Goal: Obtain resource: Obtain resource

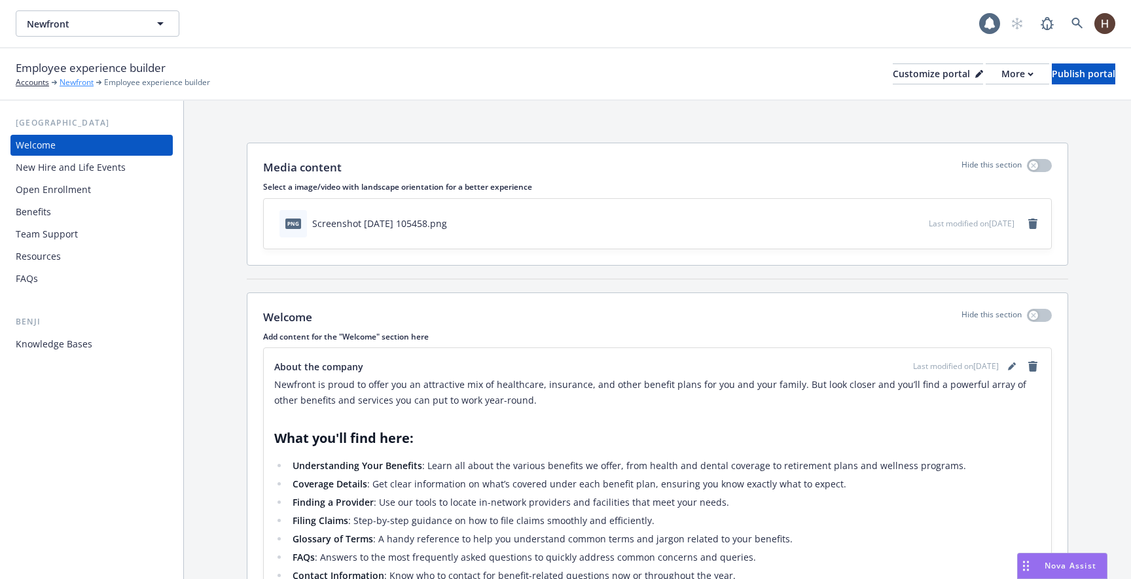
click at [81, 84] on link "Newfront" at bounding box center [77, 83] width 34 height 12
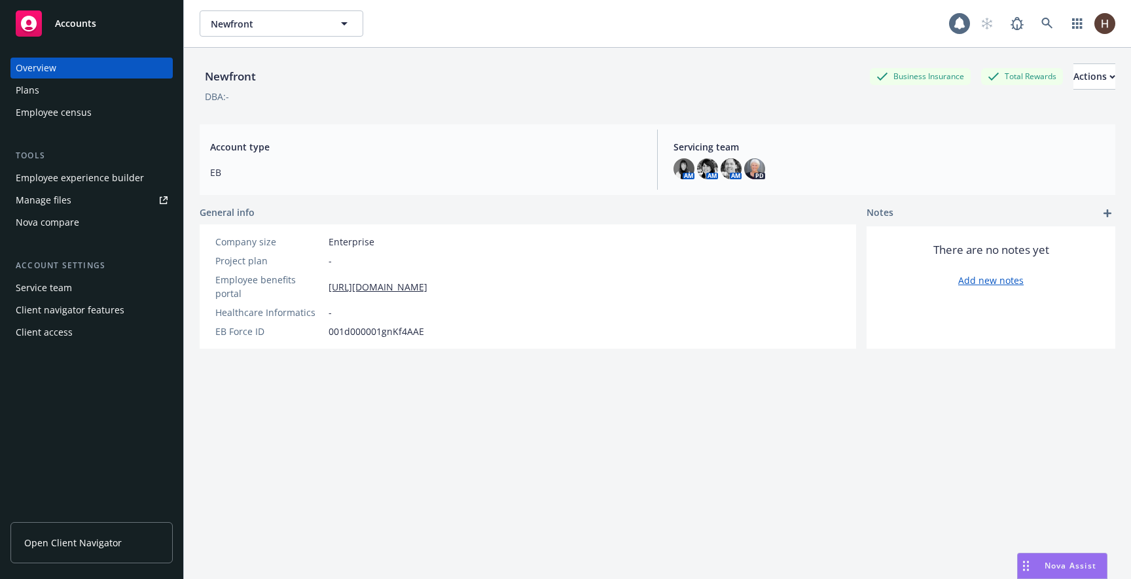
click at [297, 41] on div "Newfront Newfront" at bounding box center [657, 23] width 947 height 47
click at [316, 28] on span "Newfront" at bounding box center [267, 24] width 113 height 14
type input "naviga"
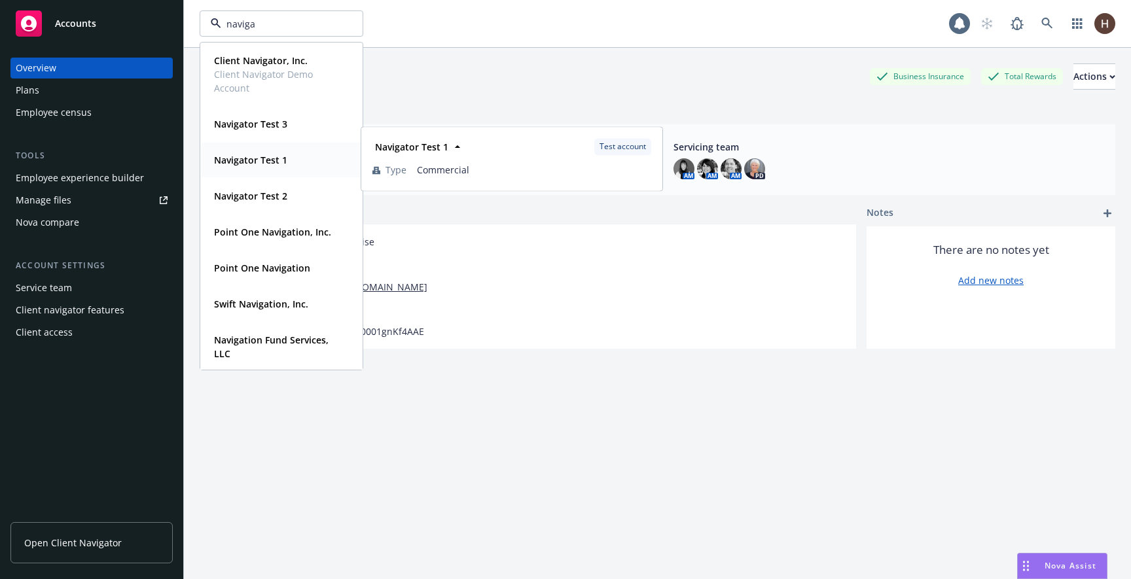
click at [276, 158] on strong "Navigator Test 1" at bounding box center [250, 160] width 73 height 12
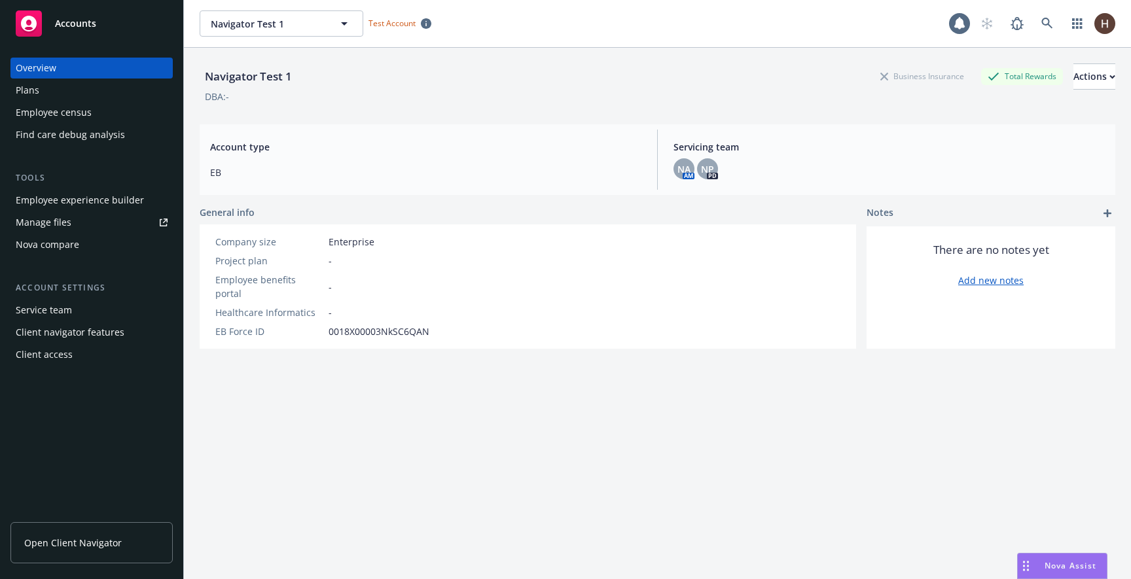
click at [112, 95] on div "Plans" at bounding box center [92, 90] width 152 height 21
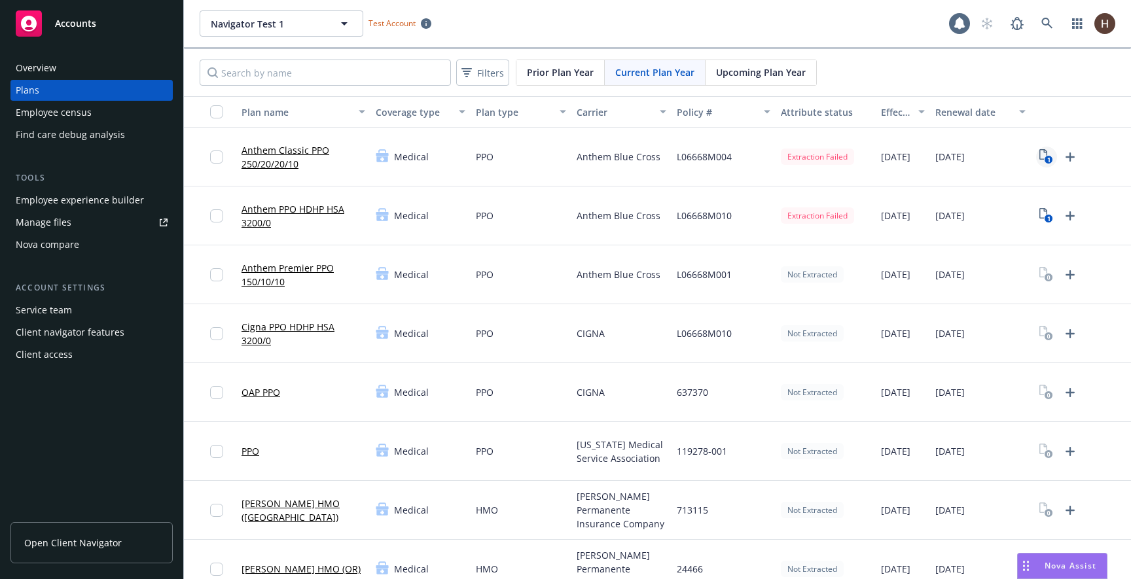
click at [1047, 160] on text "1" at bounding box center [1048, 160] width 3 height 9
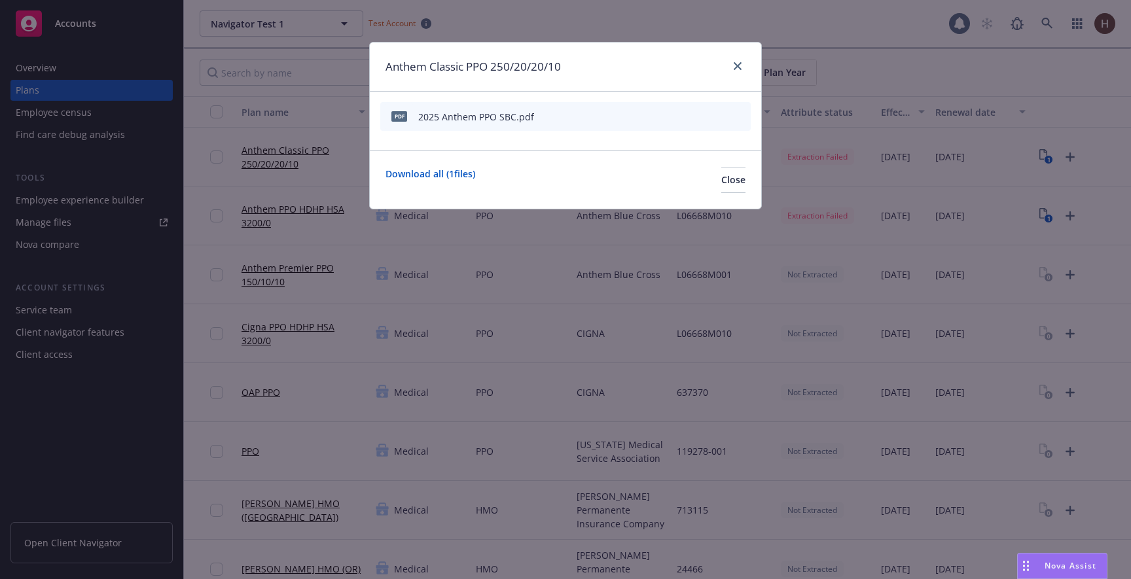
click at [670, 117] on icon "start extraction" at bounding box center [672, 116] width 16 height 16
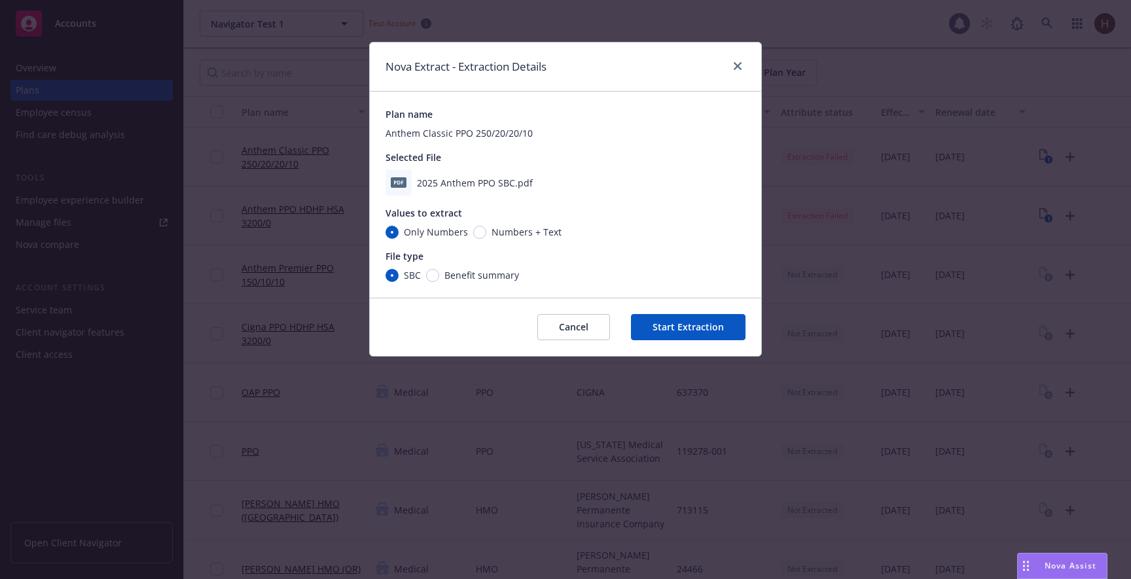
click at [652, 318] on button "Start Extraction" at bounding box center [688, 327] width 115 height 26
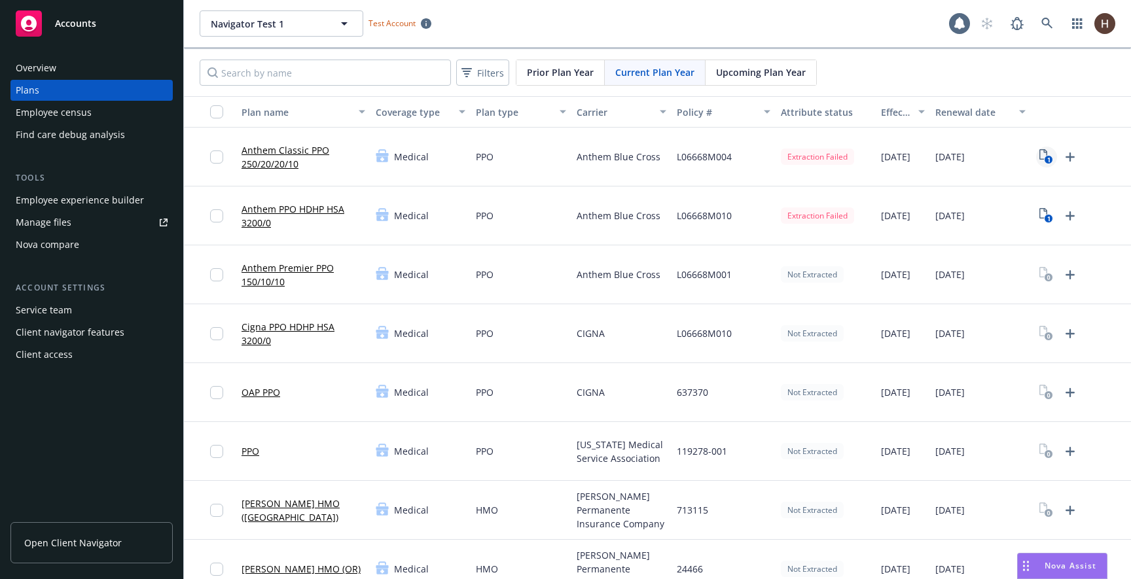
click at [1040, 155] on icon "1" at bounding box center [1047, 156] width 14 height 15
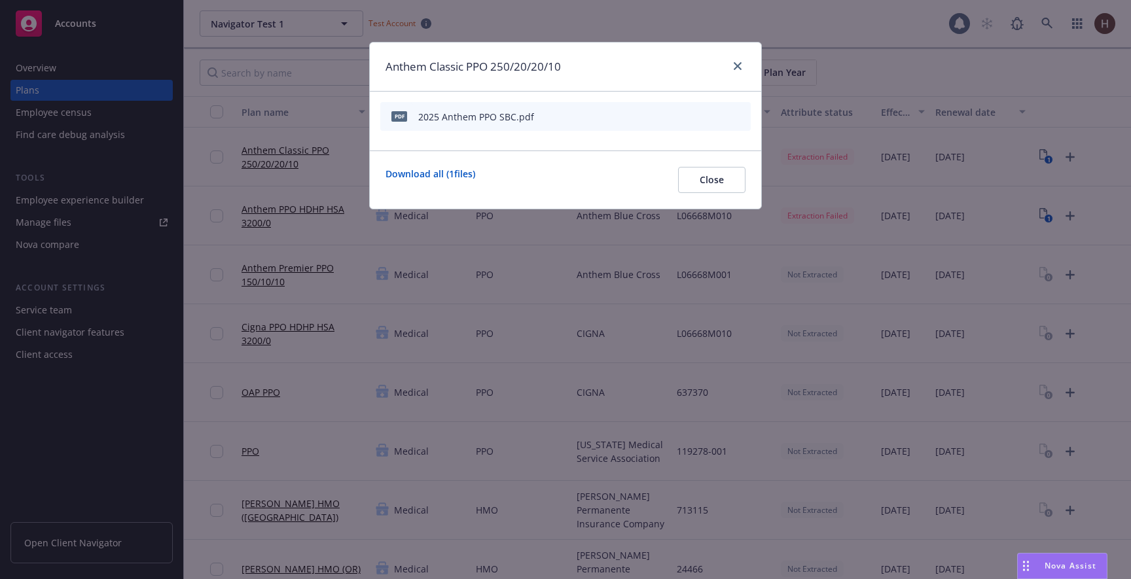
click at [675, 116] on icon "start extraction" at bounding box center [672, 116] width 16 height 16
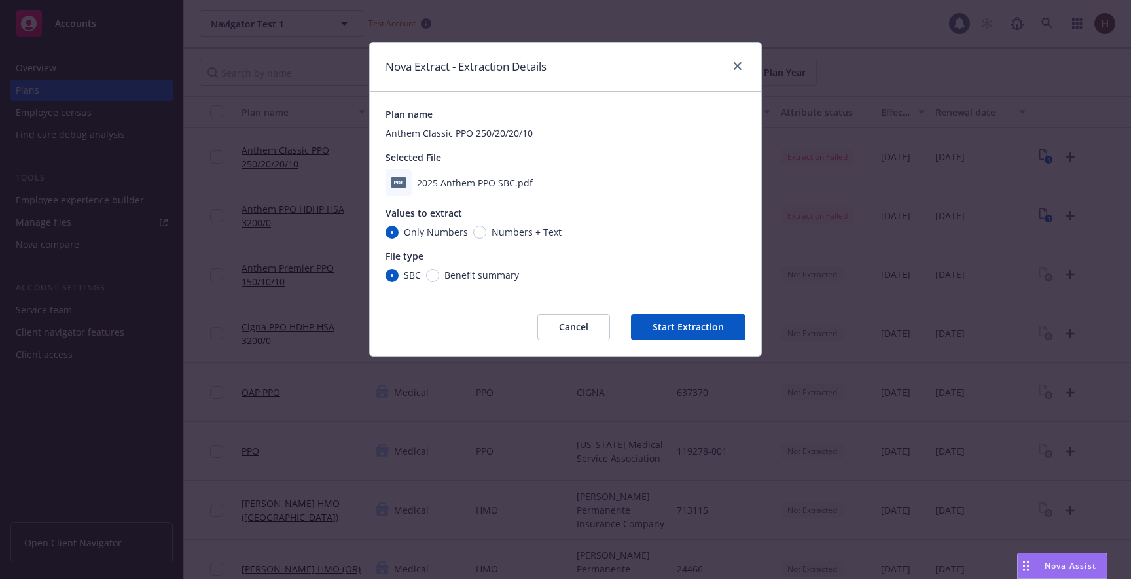
click at [654, 328] on button "Start Extraction" at bounding box center [688, 327] width 115 height 26
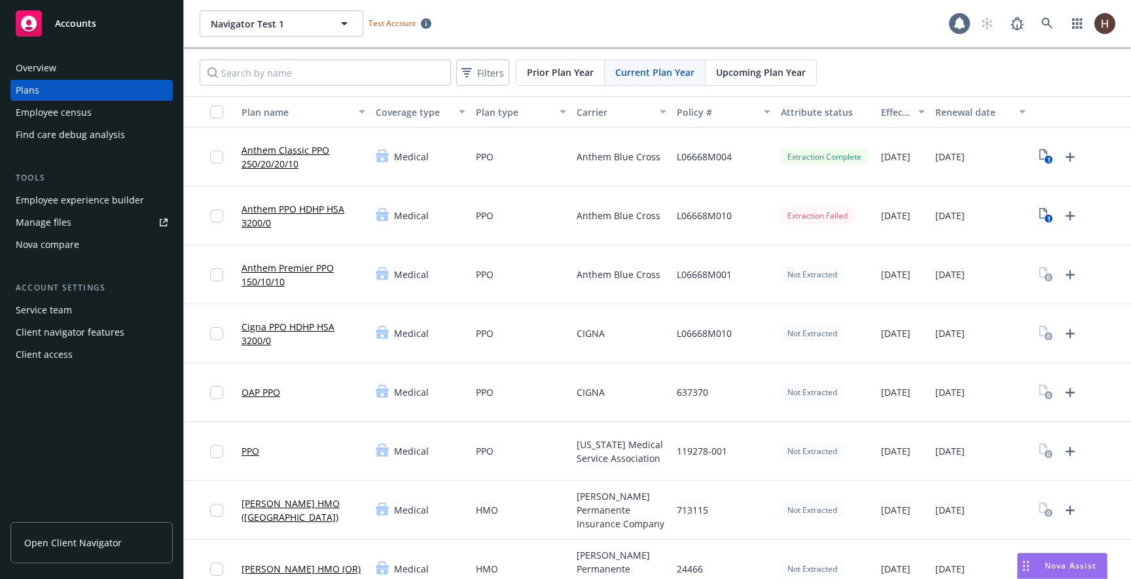
click at [805, 151] on div "Extraction Complete" at bounding box center [824, 157] width 87 height 16
drag, startPoint x: 801, startPoint y: 159, endPoint x: 859, endPoint y: 159, distance: 58.3
click at [859, 159] on div "Extraction Complete" at bounding box center [824, 157] width 87 height 16
click at [1040, 155] on icon "View Plan Documents" at bounding box center [1044, 154] width 8 height 10
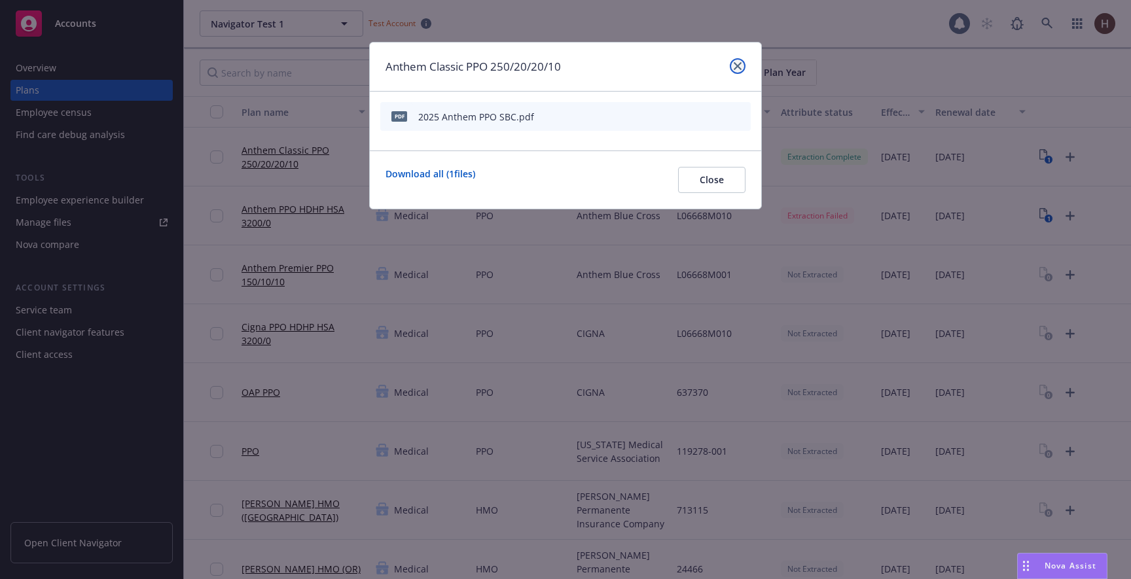
click at [742, 69] on link "close" at bounding box center [738, 66] width 16 height 16
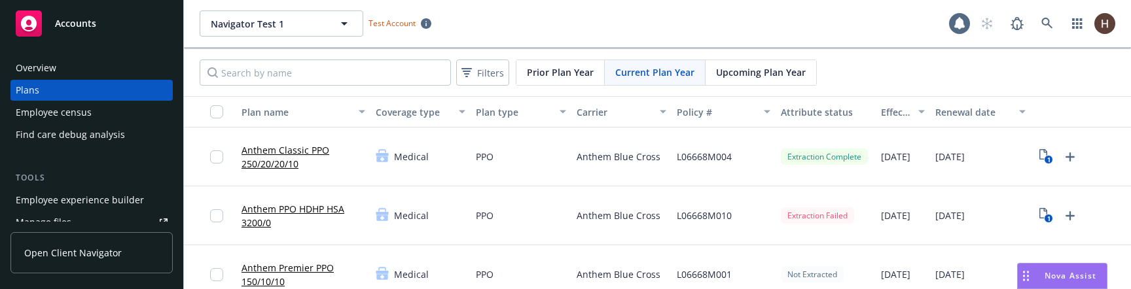
click at [261, 143] on link "Anthem Classic PPO 250/20/20/10" at bounding box center [304, 156] width 124 height 27
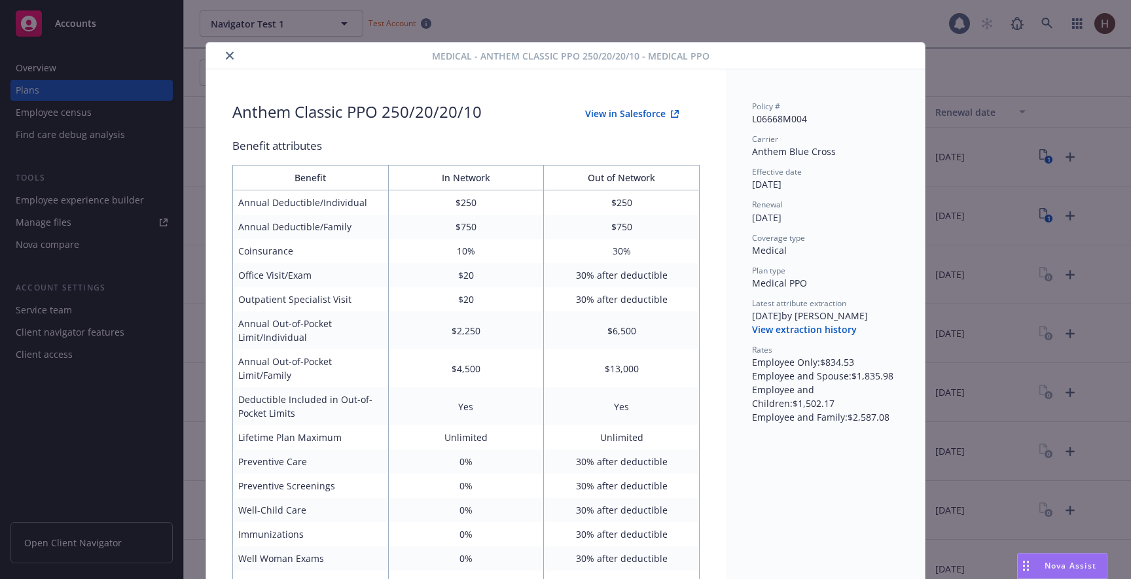
click at [801, 336] on div "Policy # L06668M004 Carrier Anthem Blue Cross Effective date 01/01/2025 Renewal…" at bounding box center [825, 262] width 147 height 323
click at [805, 331] on button "View extraction history" at bounding box center [804, 329] width 105 height 13
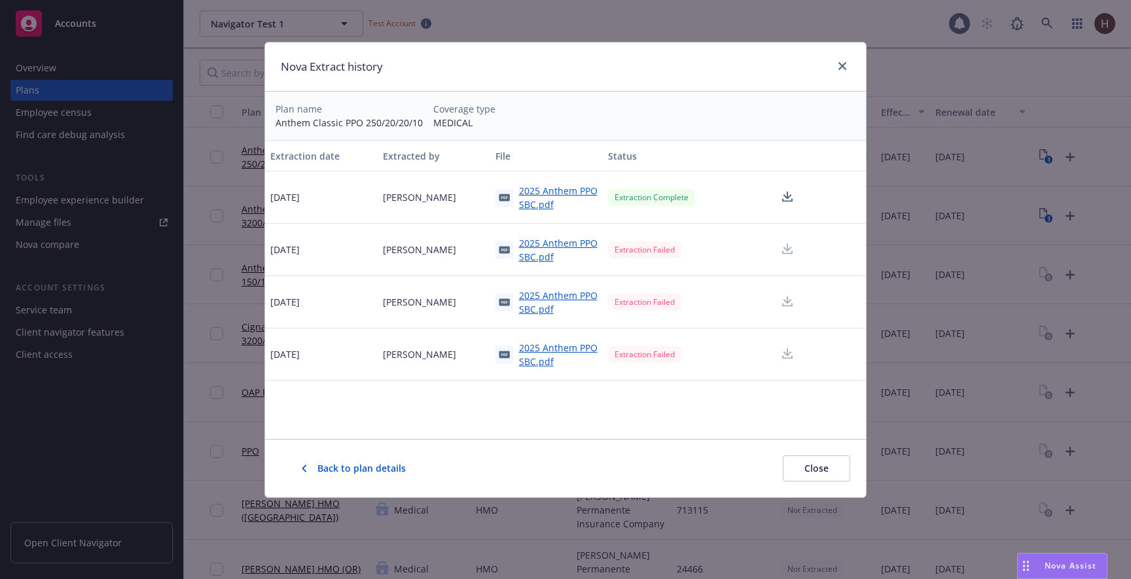
click at [492, 433] on div "Extraction date Extracted by File Status 8/19/2025 Harun Tuncay 2025 Anthem PPO…" at bounding box center [565, 289] width 601 height 299
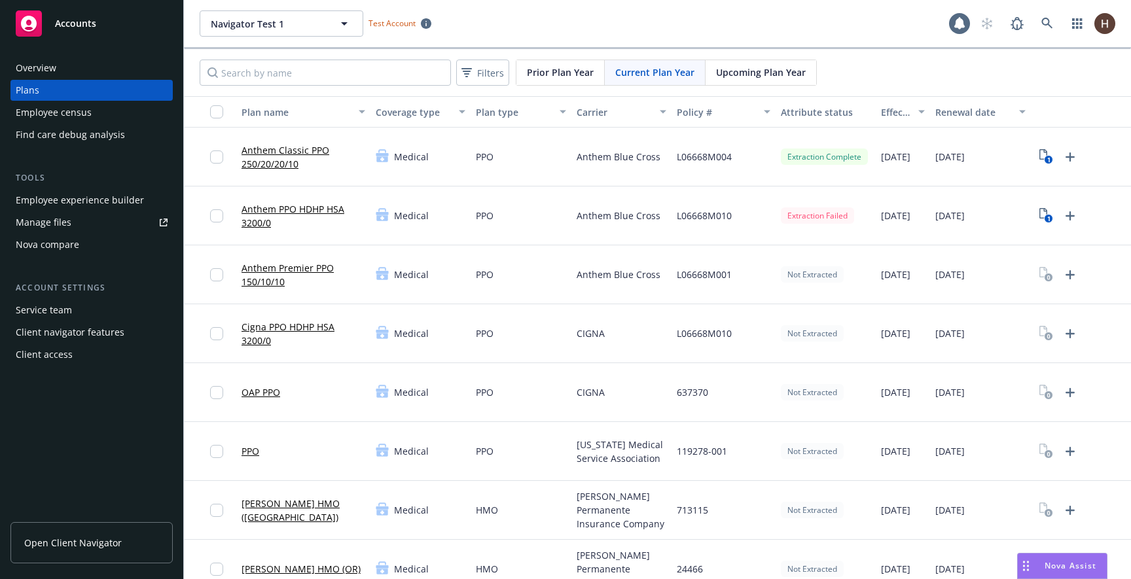
click at [1002, 64] on div "Filters Prior Plan Year Current Plan Year Upcoming Plan Year" at bounding box center [657, 72] width 947 height 47
click at [904, 44] on div "Navigator Test 1 Navigator Test 1 Test Account 1" at bounding box center [657, 23] width 947 height 47
click at [915, 19] on div "Navigator Test 1 Navigator Test 1 Test Account" at bounding box center [575, 23] width 750 height 26
